Goal: Find specific page/section: Find specific page/section

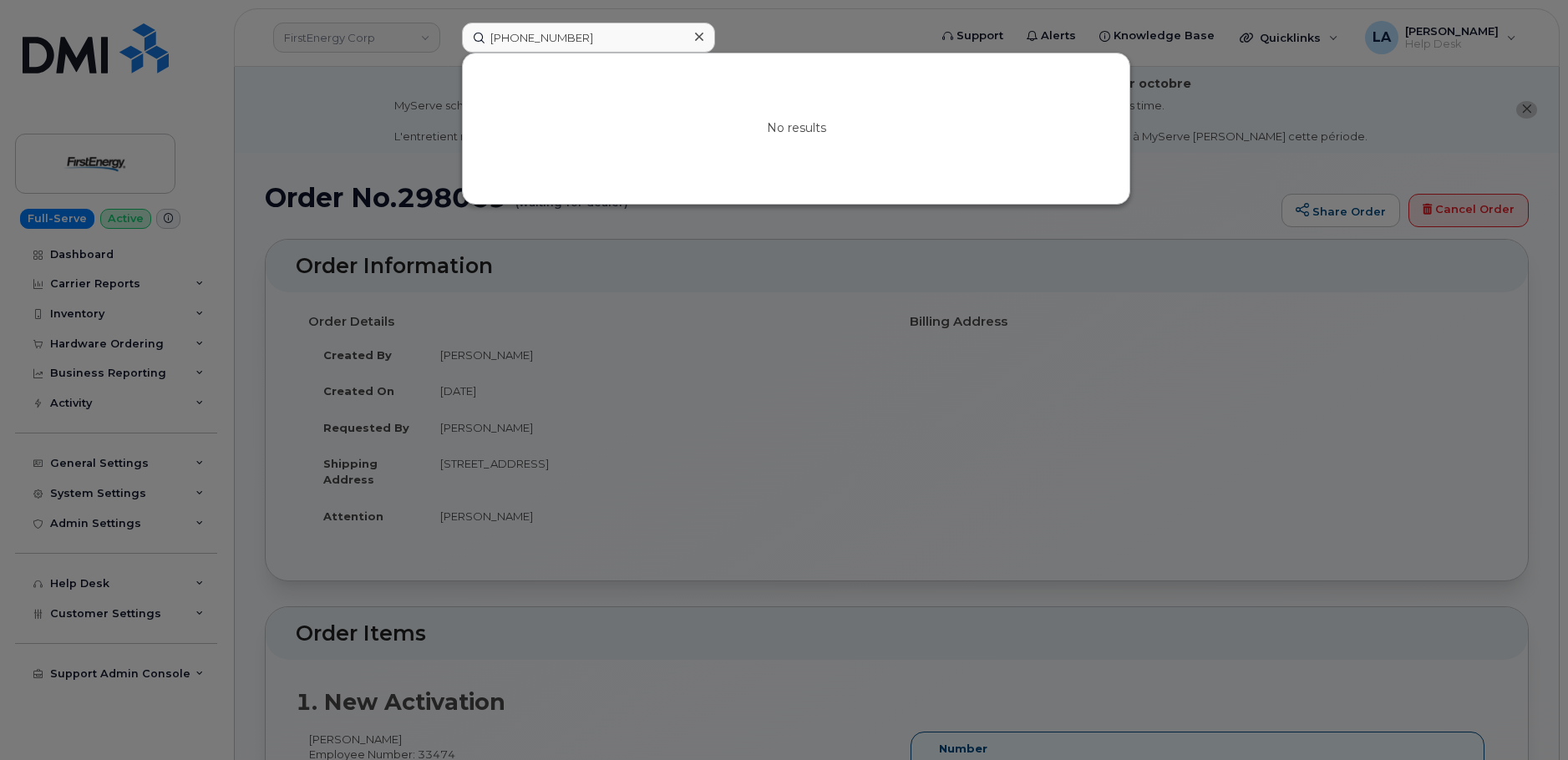
scroll to position [518, 0]
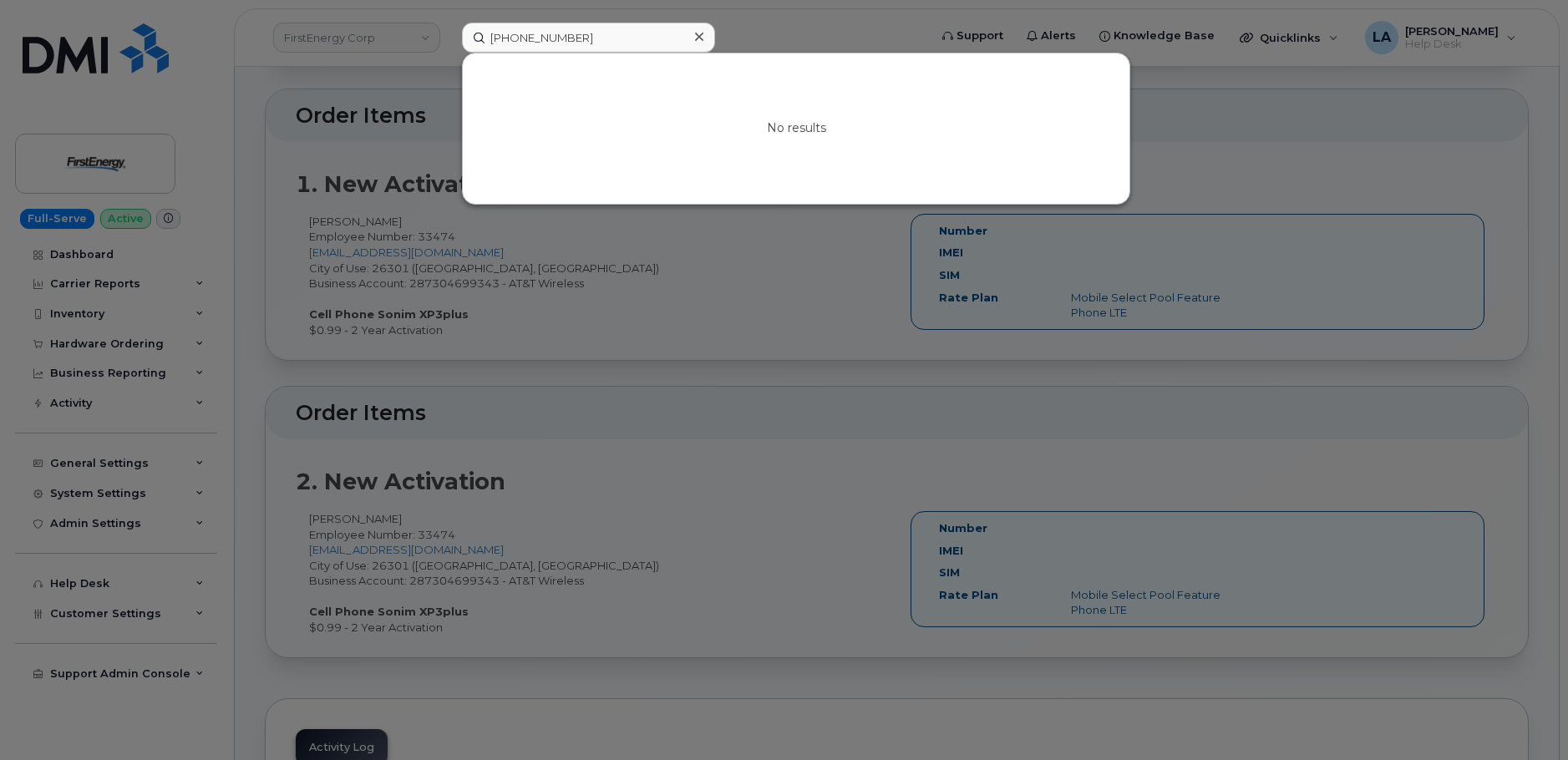
click at [703, 38] on div at bounding box center [698, 37] width 24 height 24
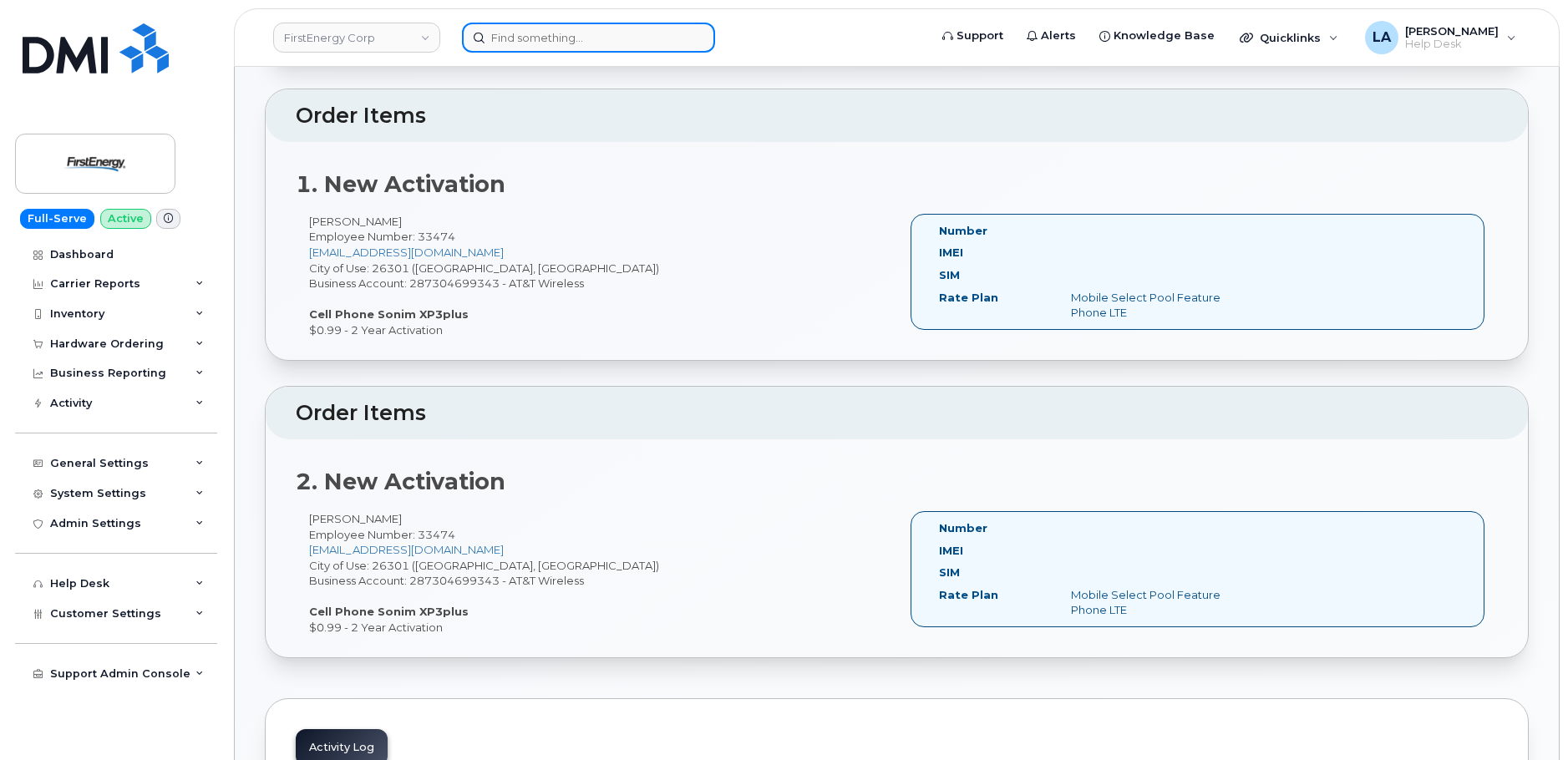
click at [697, 34] on div at bounding box center [588, 38] width 253 height 30
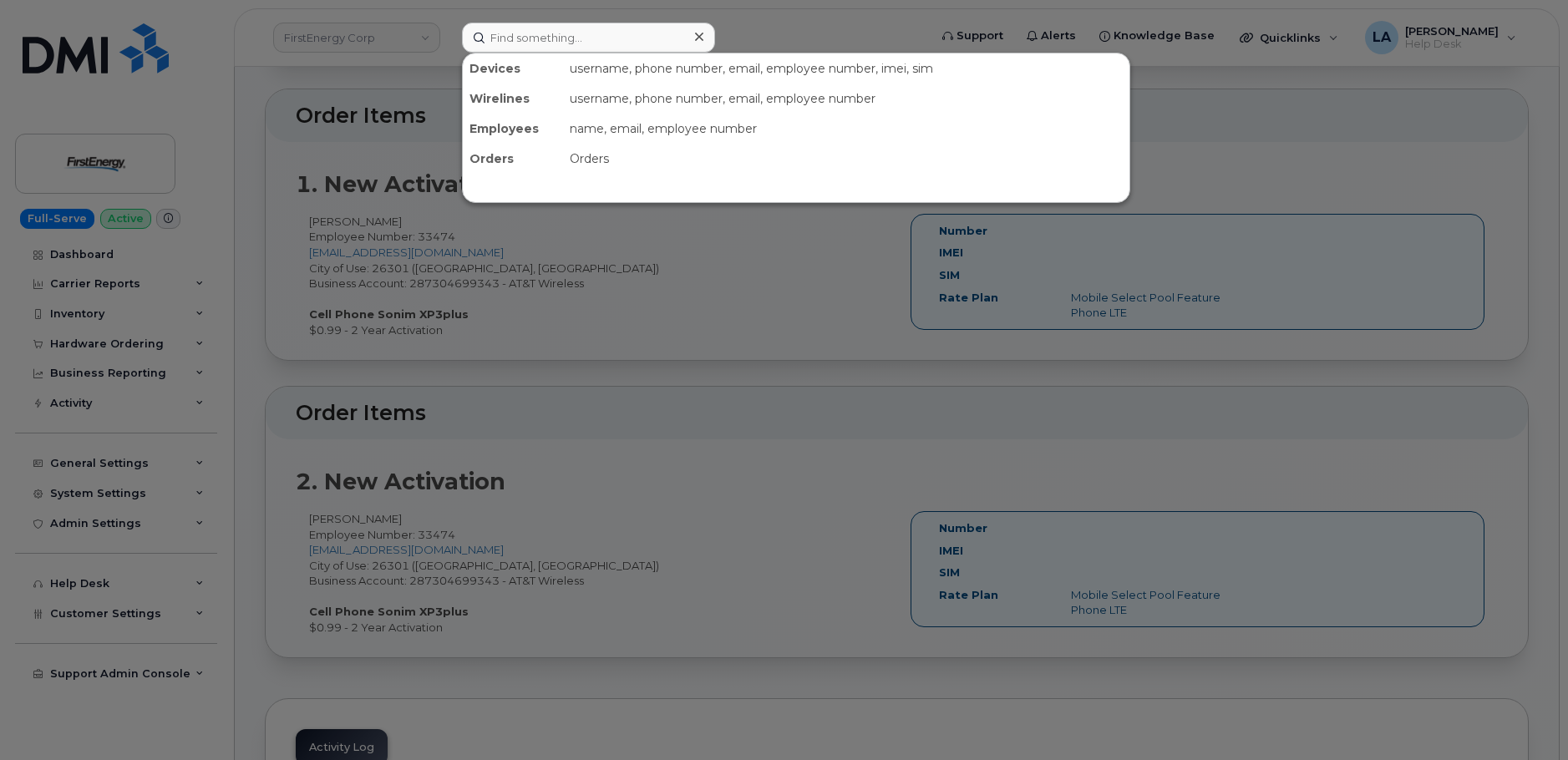
click at [802, 10] on div at bounding box center [784, 380] width 1568 height 760
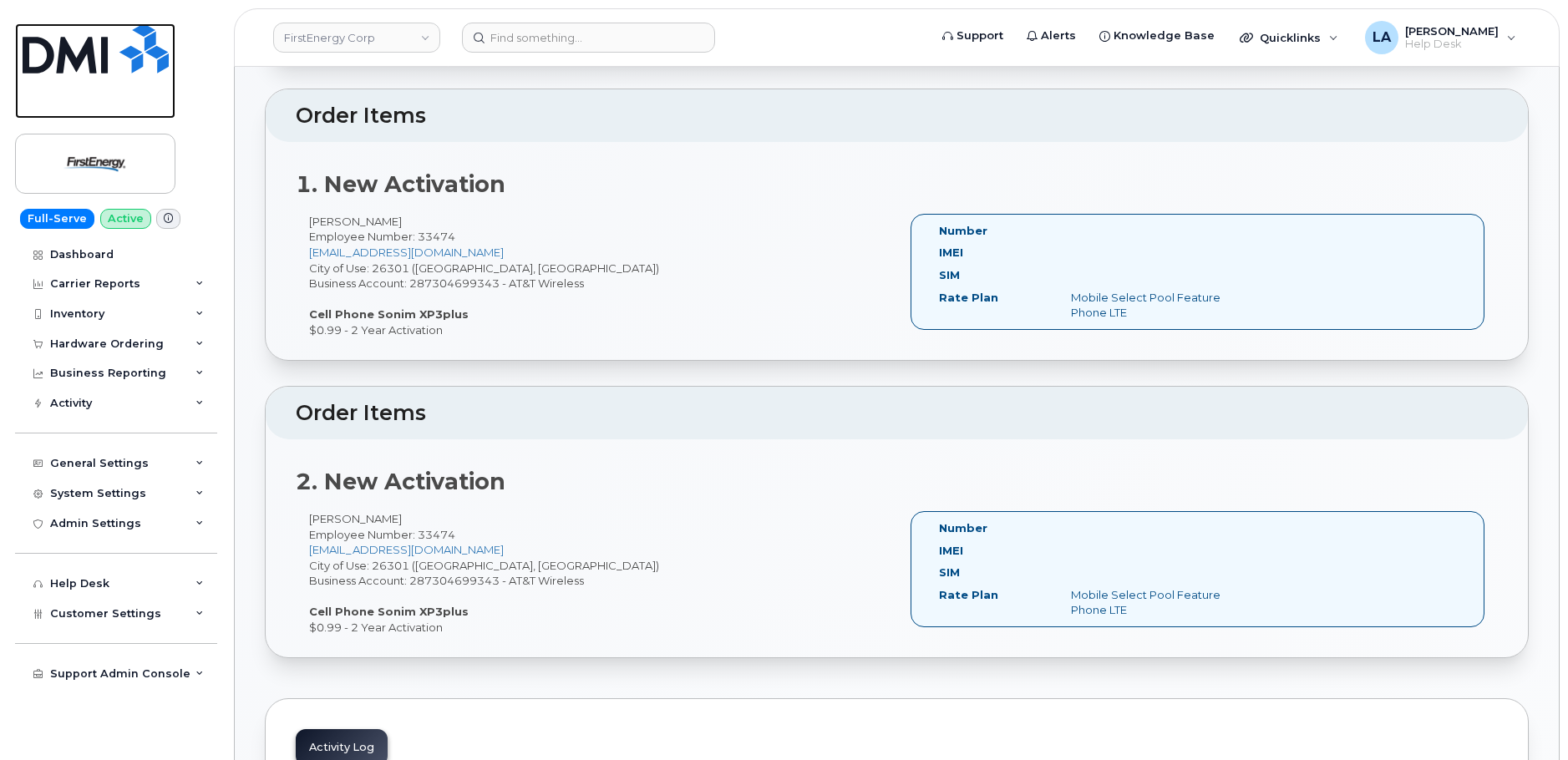
drag, startPoint x: 66, startPoint y: 53, endPoint x: 79, endPoint y: 5, distance: 49.7
click at [66, 53] on img at bounding box center [95, 48] width 146 height 50
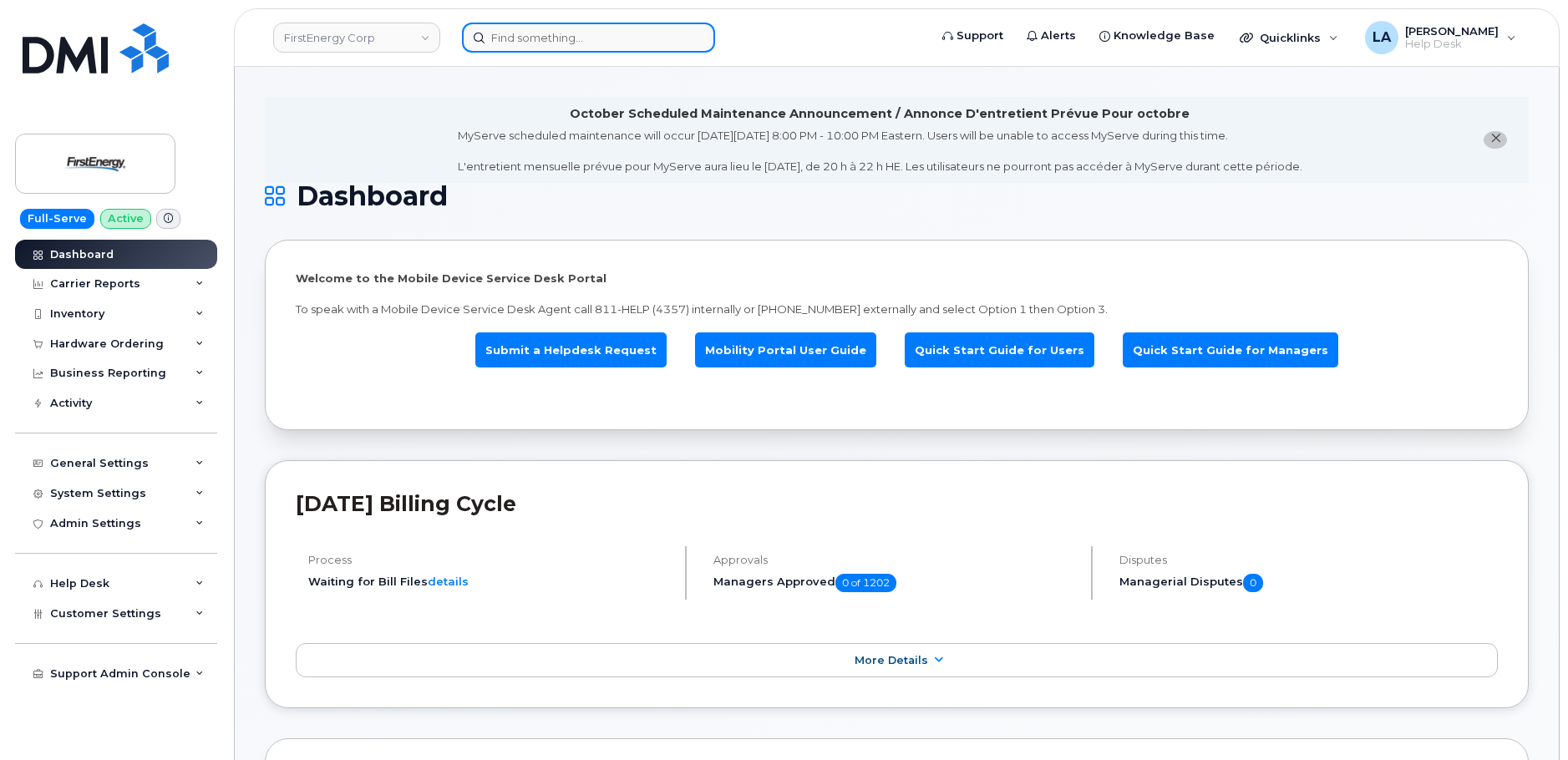
click at [625, 37] on input at bounding box center [588, 38] width 253 height 30
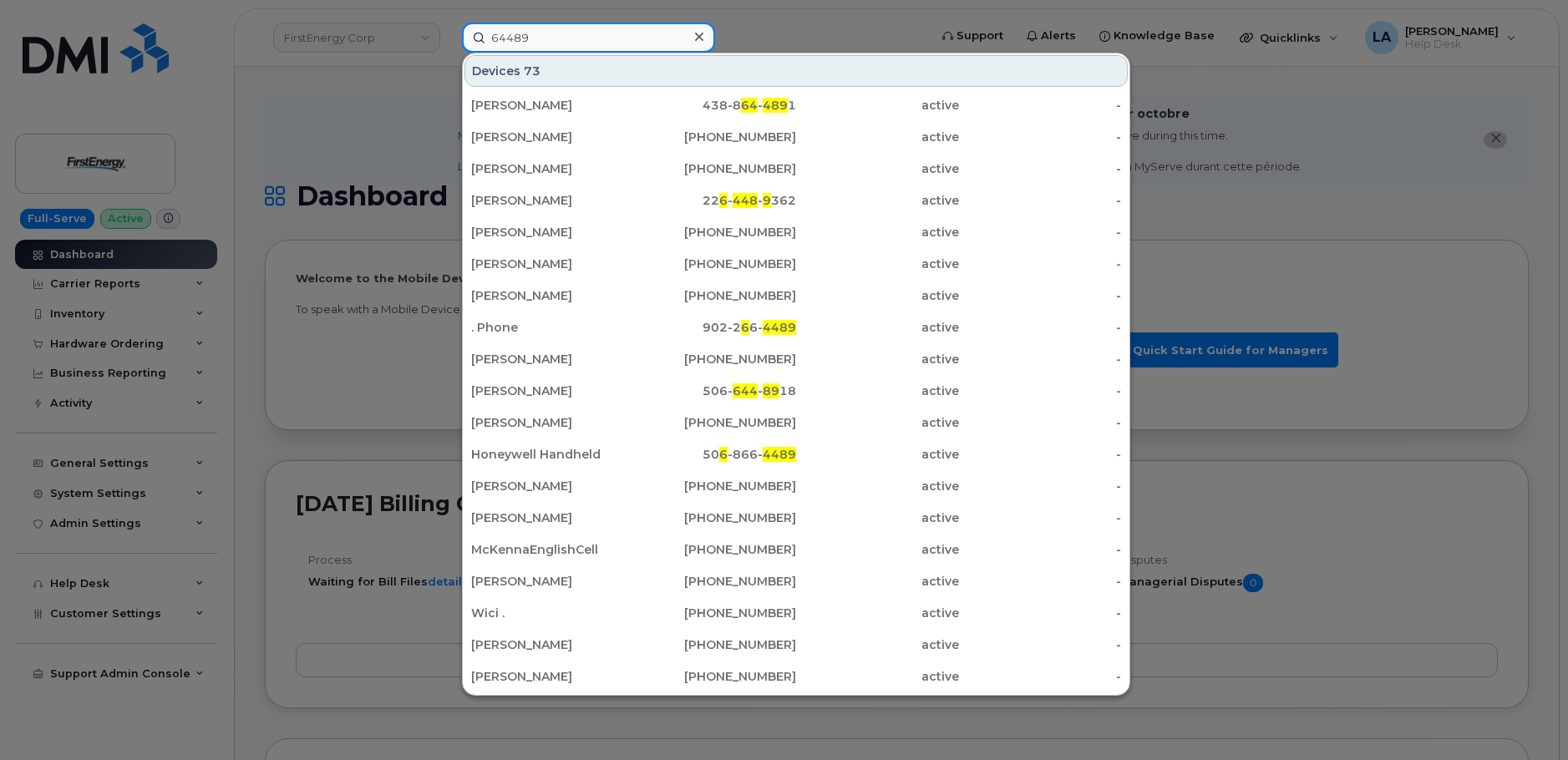
type input "64489"
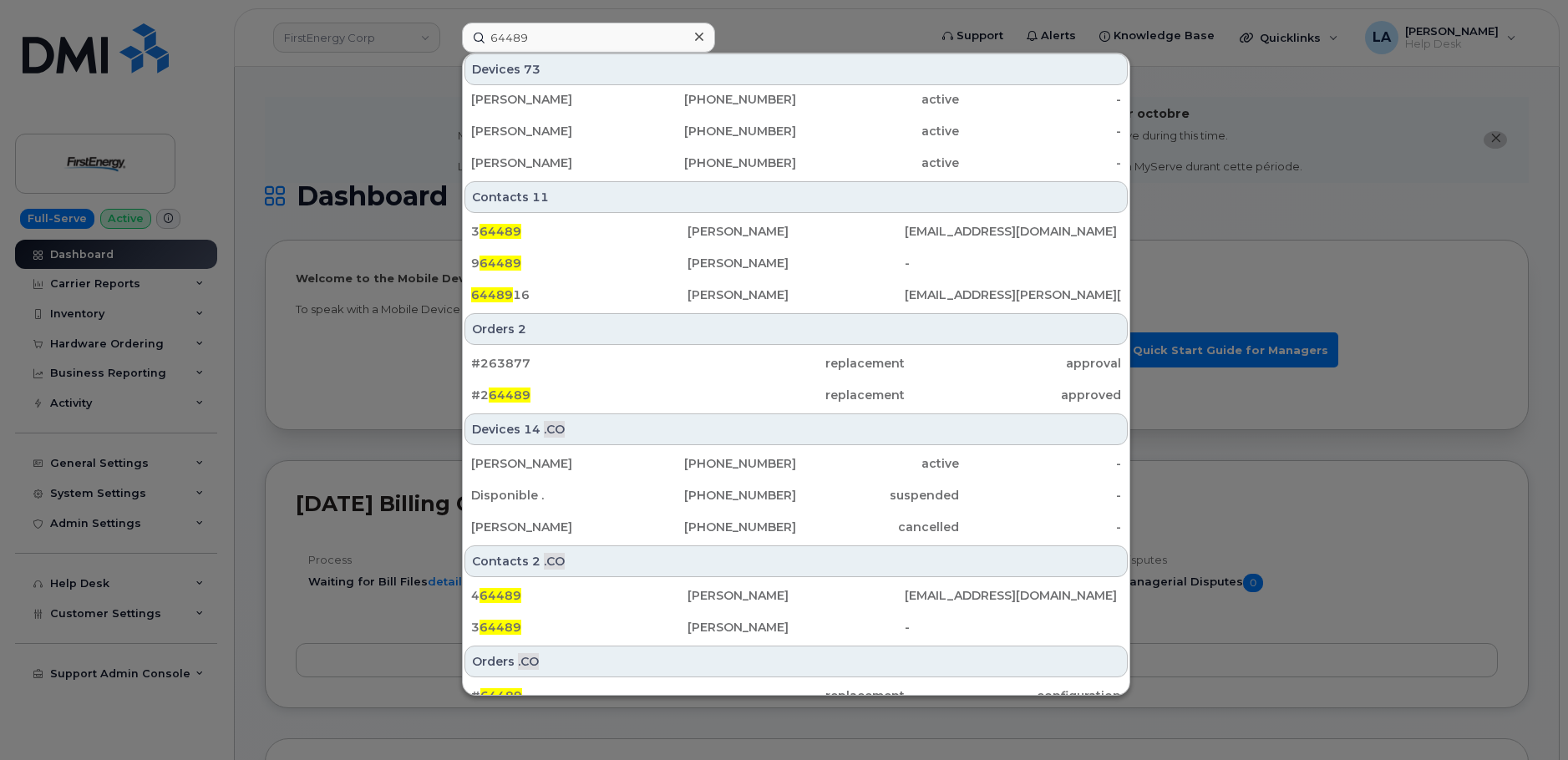
scroll to position [564, 0]
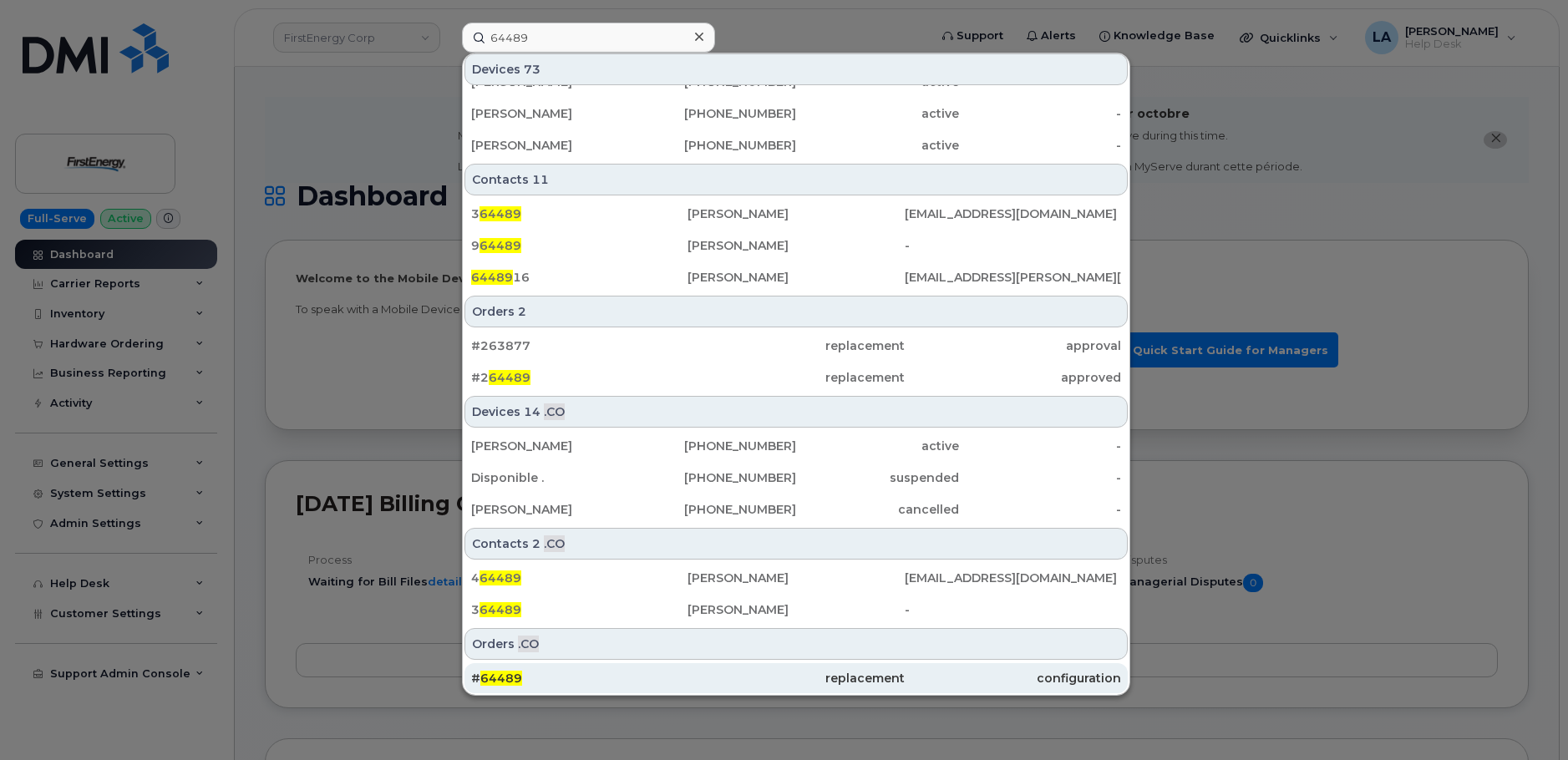
click at [704, 672] on div "replacement" at bounding box center [795, 678] width 217 height 17
